Goal: Information Seeking & Learning: Check status

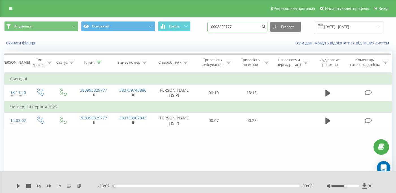
drag, startPoint x: 244, startPoint y: 25, endPoint x: 210, endPoint y: 28, distance: 34.3
click at [210, 28] on div "Всі дзвінки Основний Графік 0993829777 Експорт .csv .xls .xlsx 20.05.2025 - 20.…" at bounding box center [197, 26] width 387 height 11
paste input "734659575"
type input "0734659575"
click at [266, 26] on icon "submit" at bounding box center [263, 25] width 5 height 3
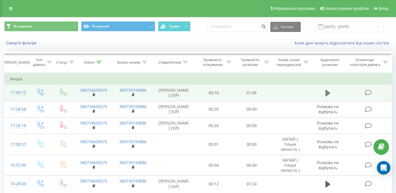
click at [331, 94] on button at bounding box center [327, 93] width 8 height 8
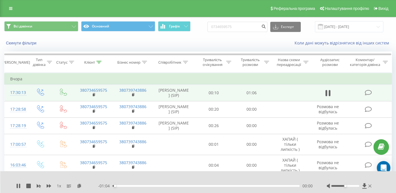
click at [138, 184] on div "- 01:04 00:00 00:00" at bounding box center [205, 186] width 214 height 6
click at [328, 91] on icon at bounding box center [327, 93] width 5 height 8
click at [365, 186] on icon at bounding box center [364, 186] width 5 height 6
drag, startPoint x: 251, startPoint y: 23, endPoint x: 182, endPoint y: 26, distance: 69.6
click at [182, 27] on div "Всі дзвінки Основний Графік 0734659575 Експорт .csv .xls .xlsx [DATE] - [DATE]" at bounding box center [197, 26] width 387 height 11
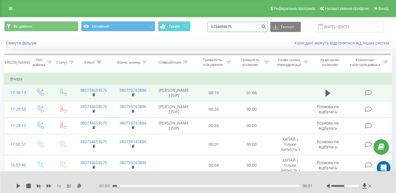
paste input "66) [PHONE_NUMBER]"
type input "0665489870"
click at [266, 25] on icon "submit" at bounding box center [263, 25] width 5 height 3
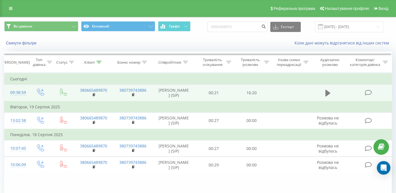
click at [329, 92] on icon at bounding box center [327, 93] width 5 height 7
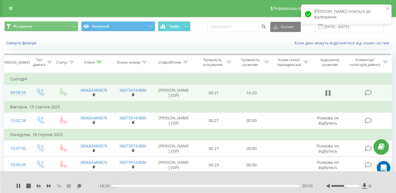
click at [328, 93] on icon at bounding box center [327, 93] width 5 height 8
click at [363, 185] on icon at bounding box center [364, 185] width 4 height 5
